Goal: Information Seeking & Learning: Check status

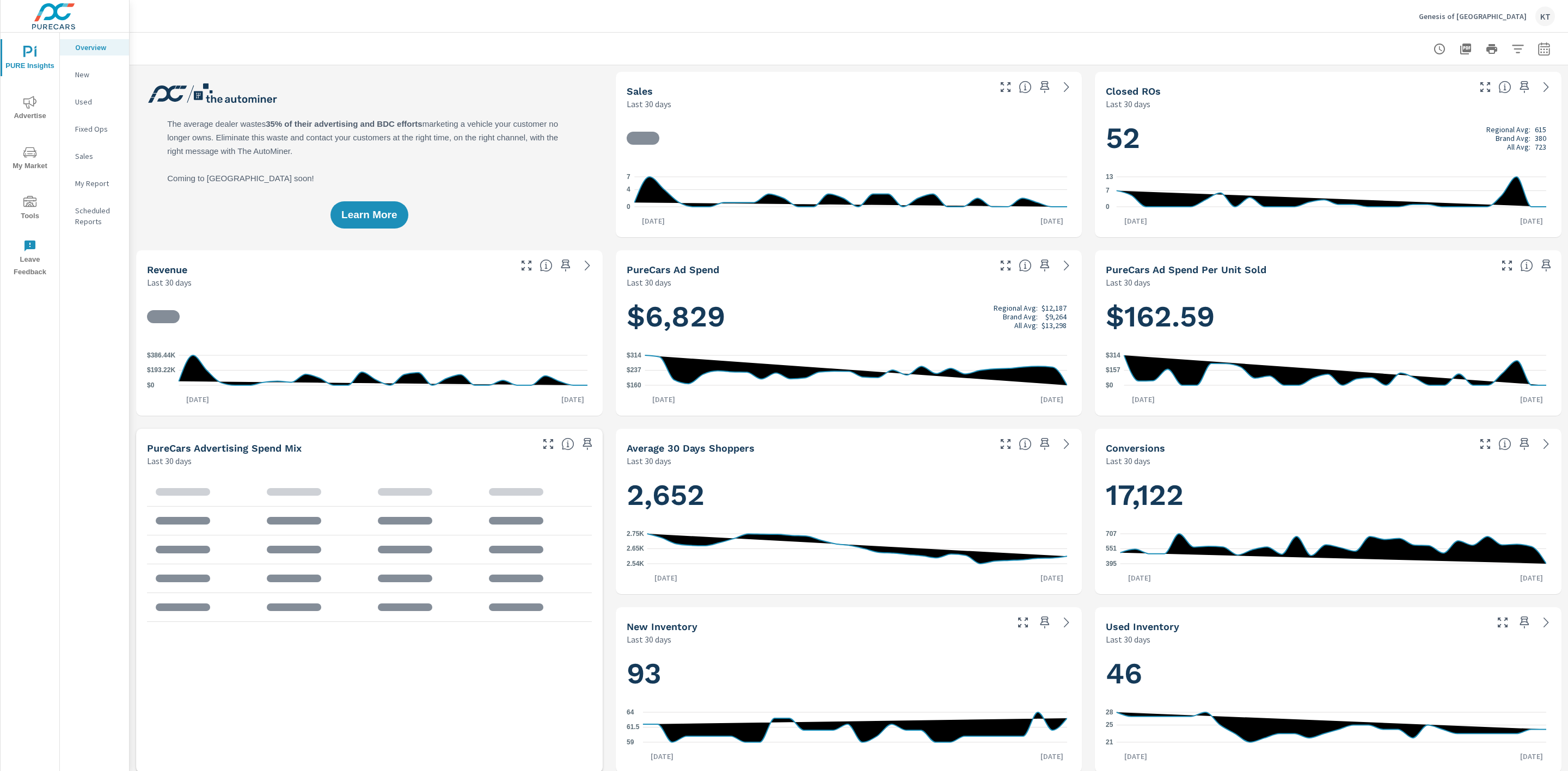
scroll to position [1, 0]
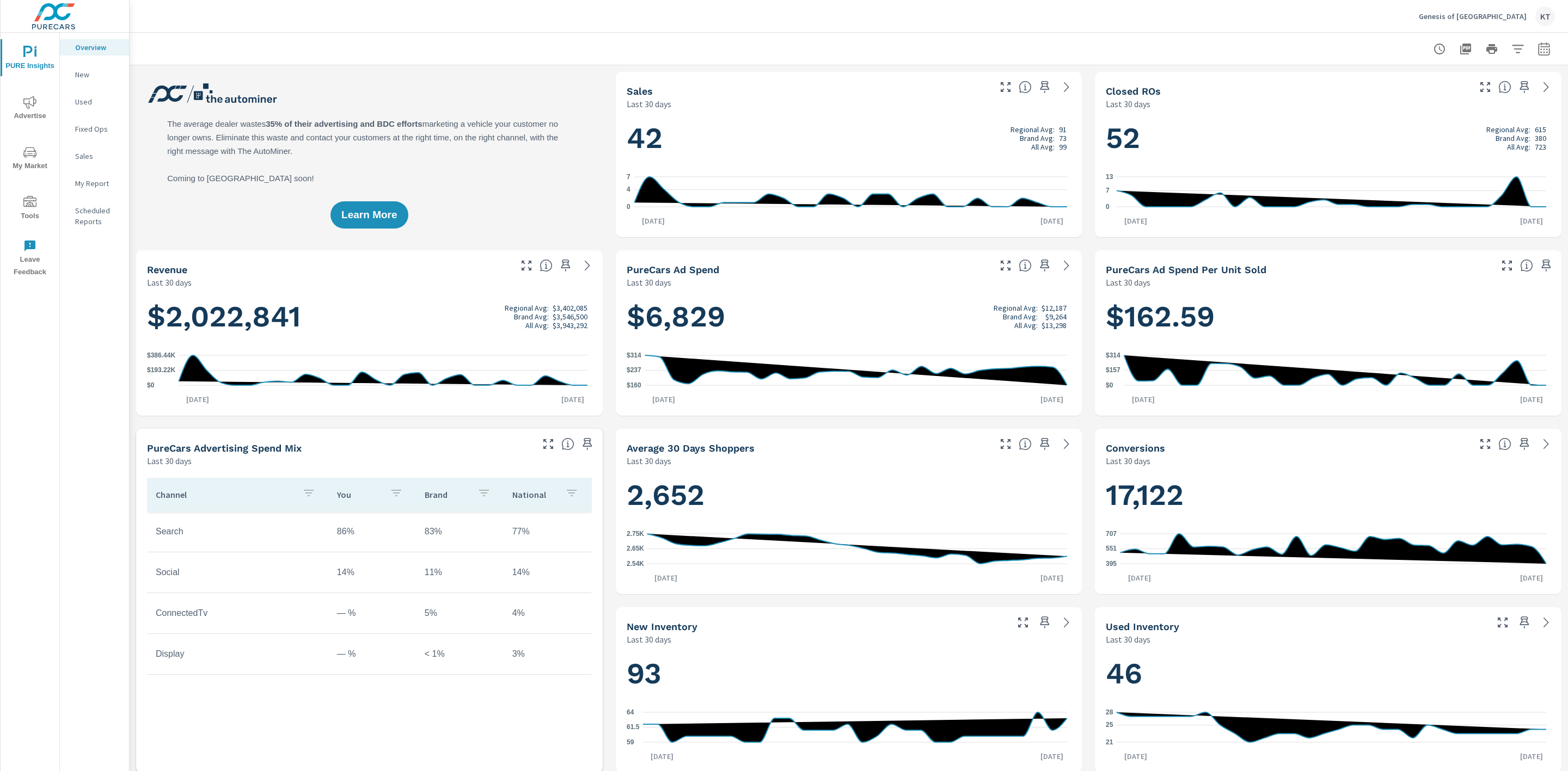
click at [34, 160] on span "My Market" at bounding box center [29, 159] width 52 height 26
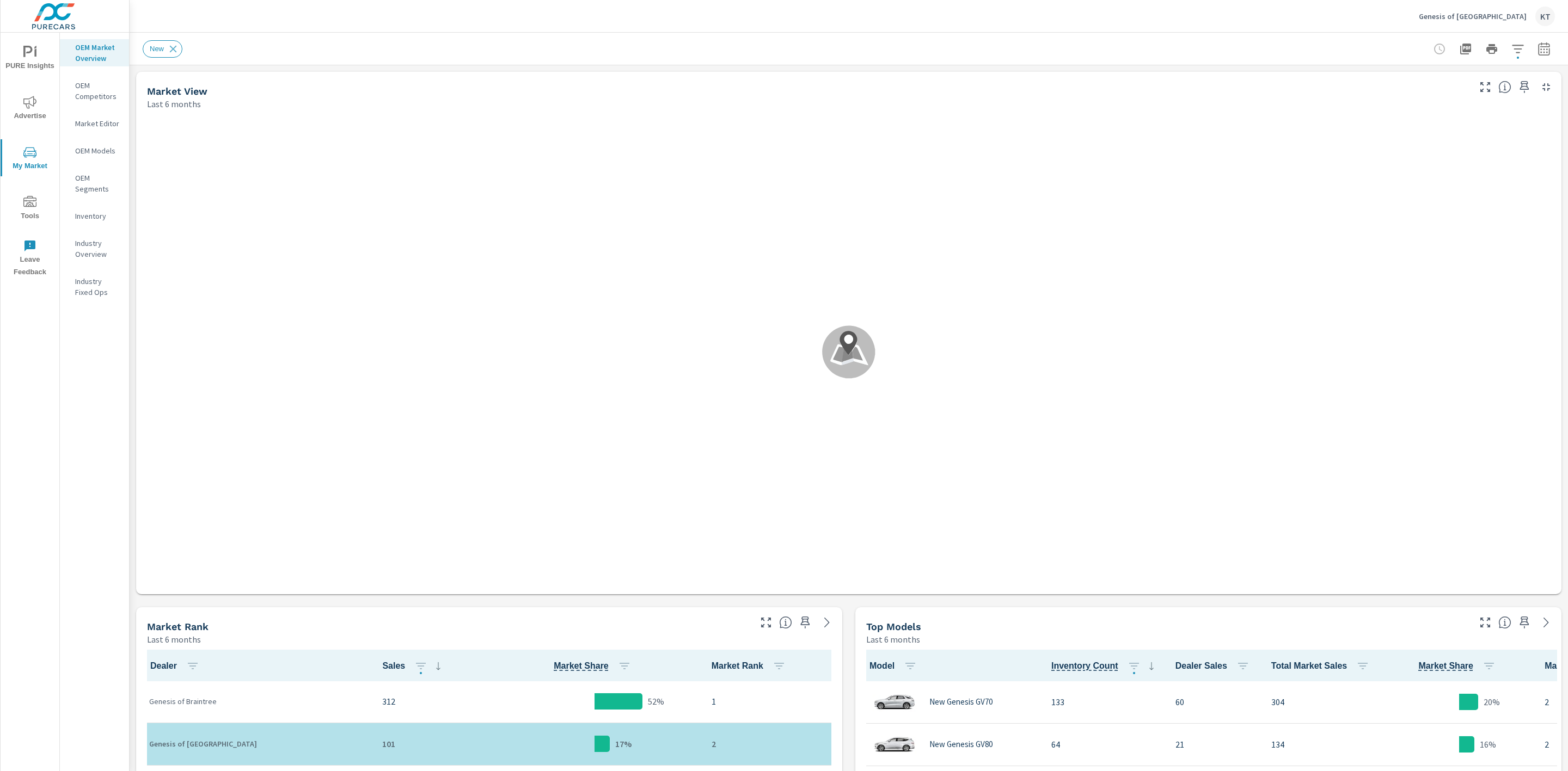
scroll to position [1, 0]
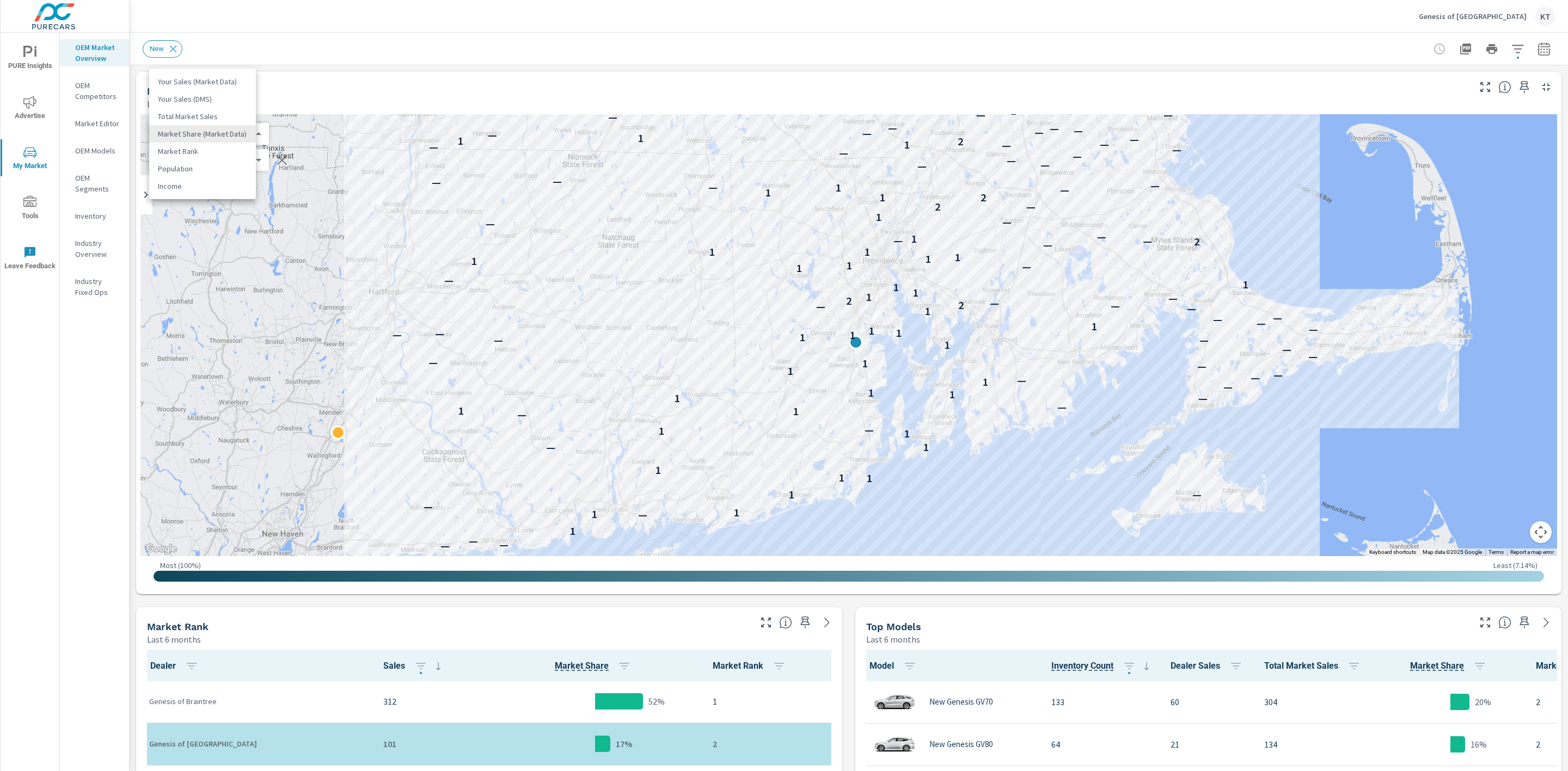
click at [184, 133] on body "PURE Insights Advertise My Market Tools Leave Feedback OEM Market Overview OEM …" at bounding box center [784, 385] width 1568 height 771
click at [204, 96] on li "Your Sales (DMS)" at bounding box center [202, 99] width 106 height 17
